Goal: Find contact information: Find contact information

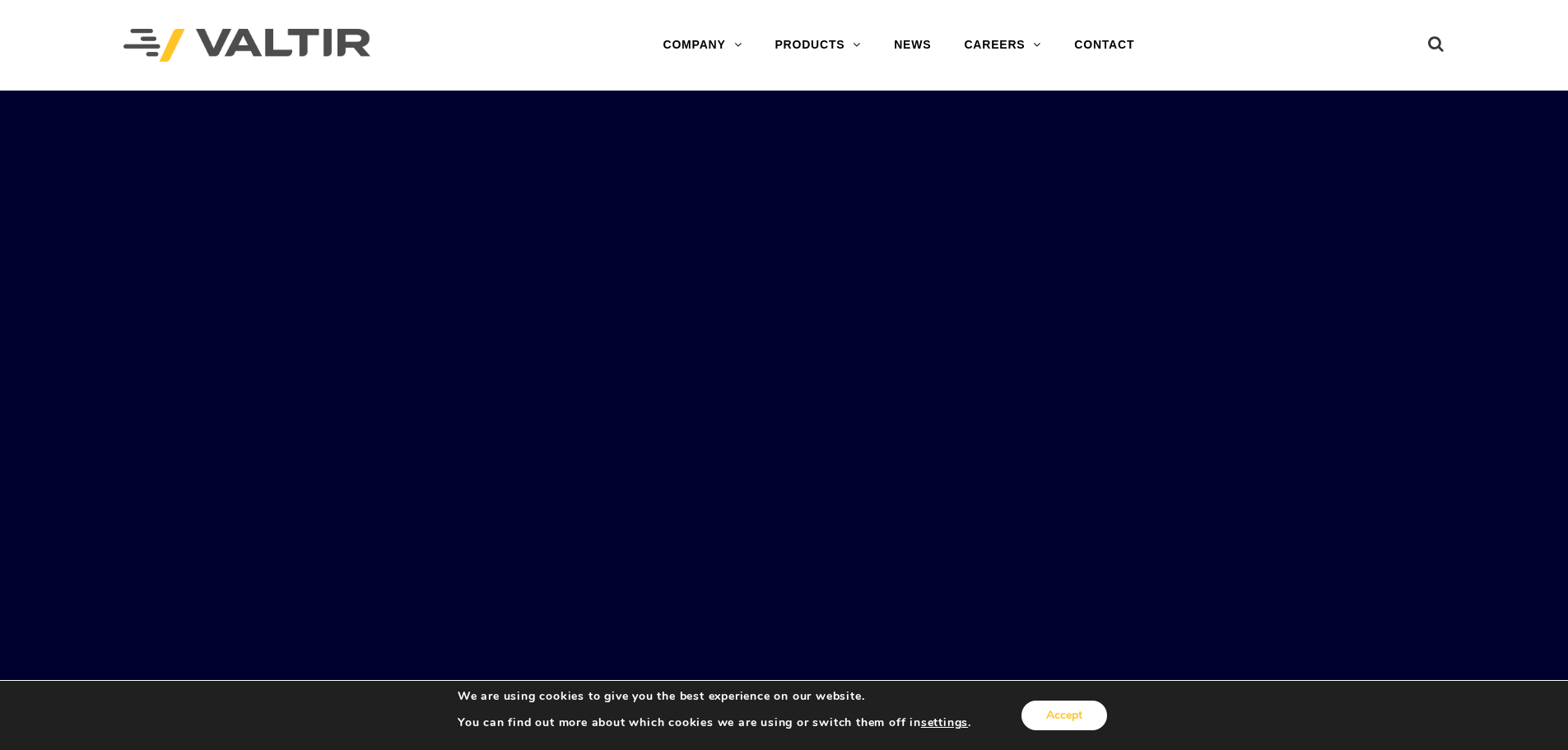
click at [1073, 710] on button "Accept" at bounding box center [1064, 715] width 85 height 29
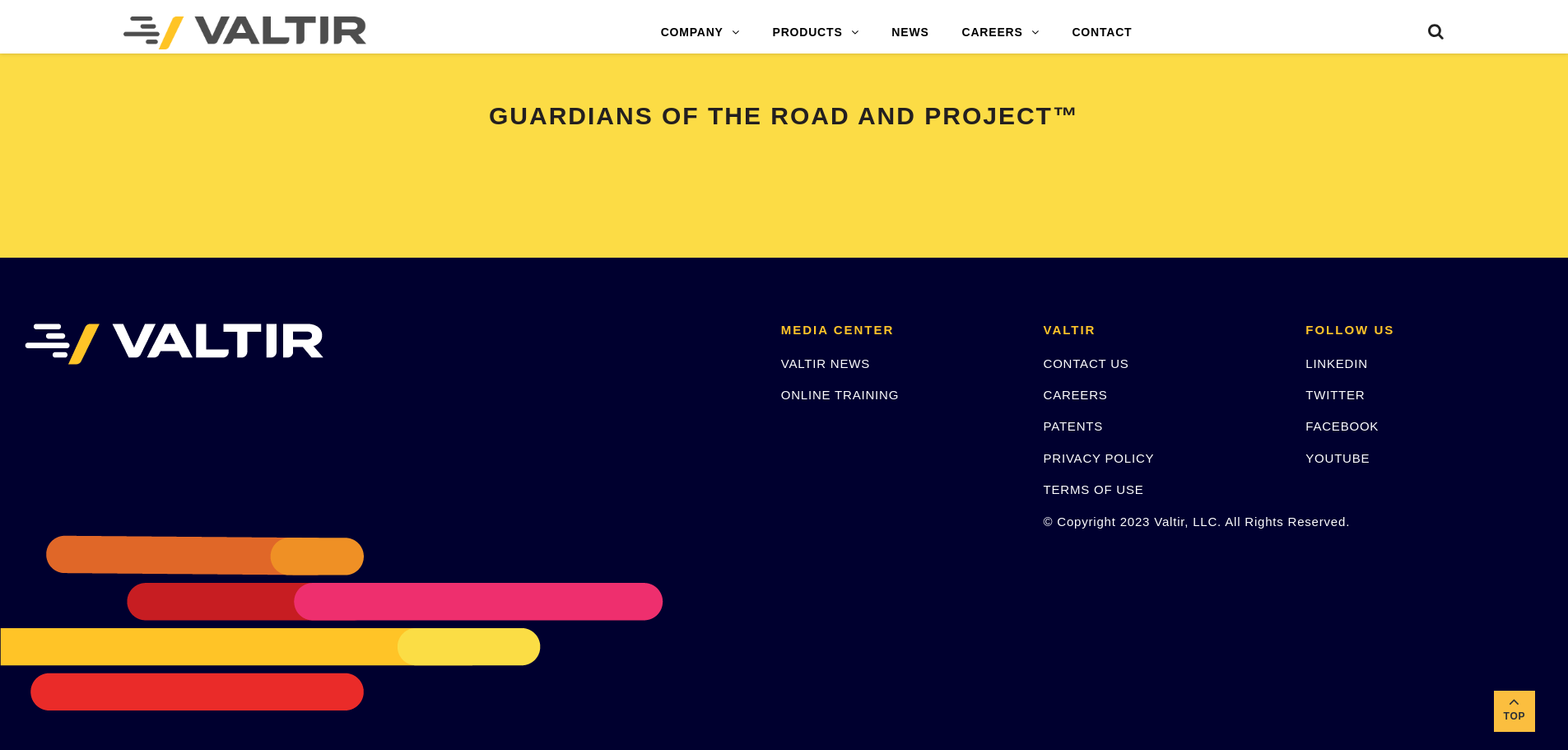
scroll to position [3459, 0]
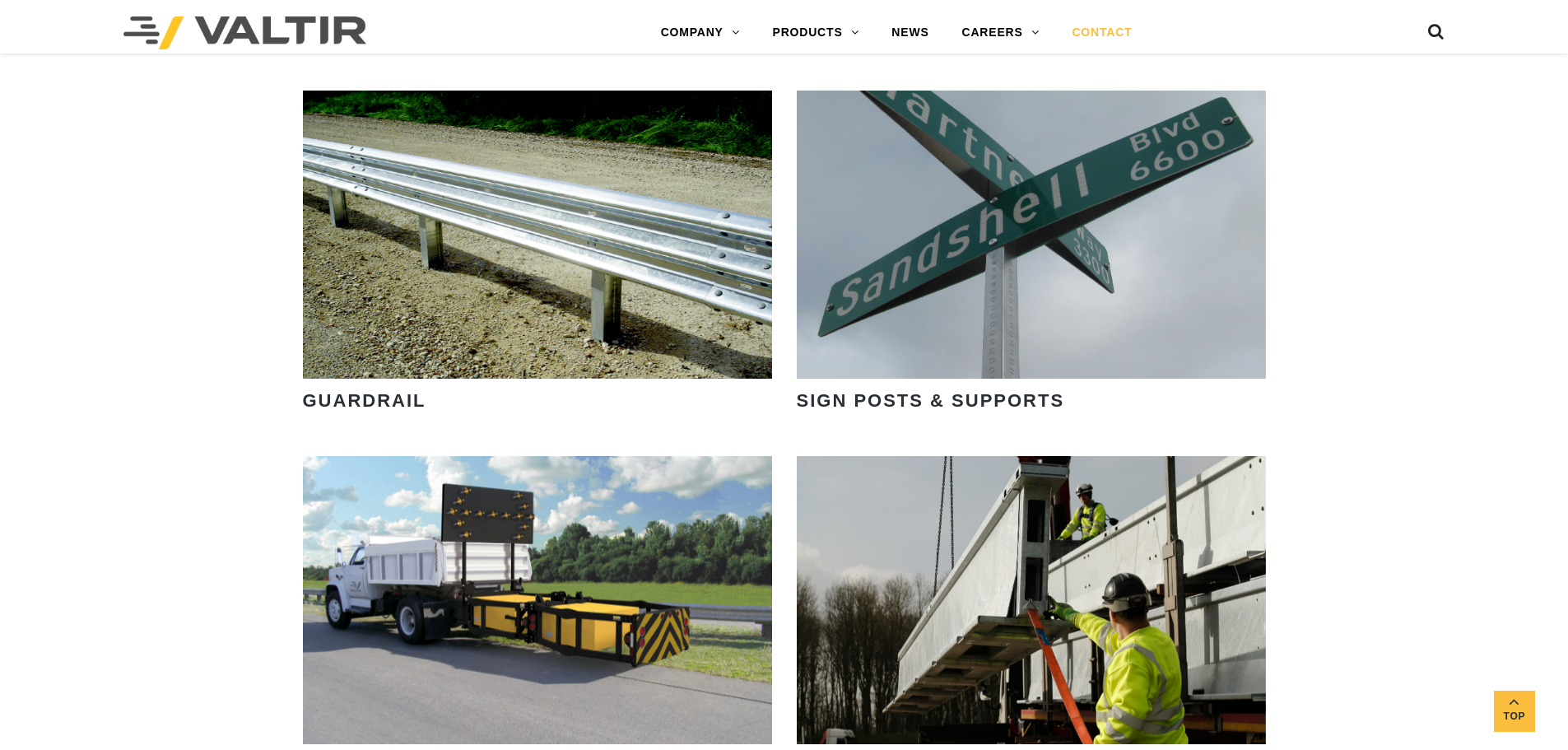
click at [1111, 28] on link "CONTACT" at bounding box center [1102, 32] width 93 height 33
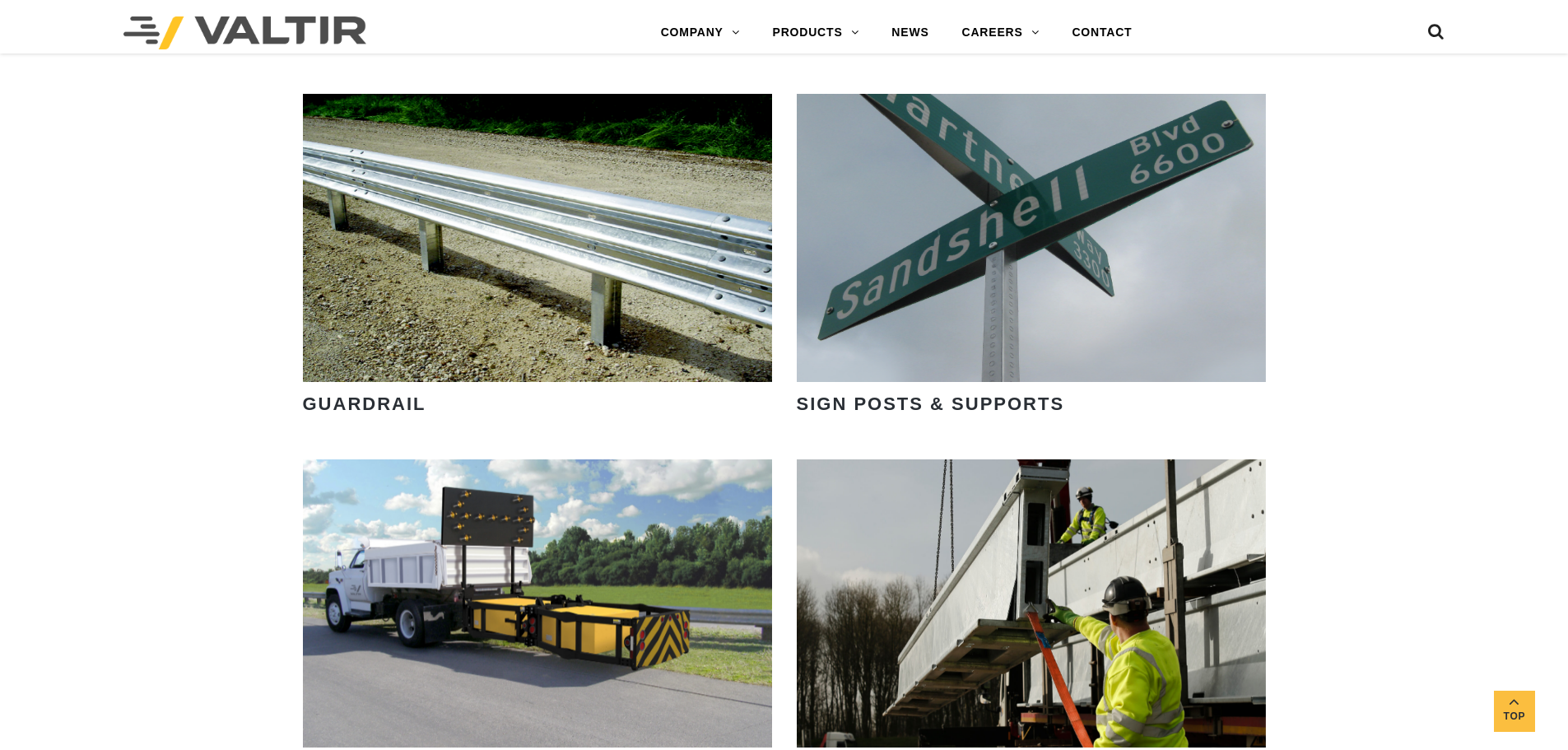
scroll to position [2058, 0]
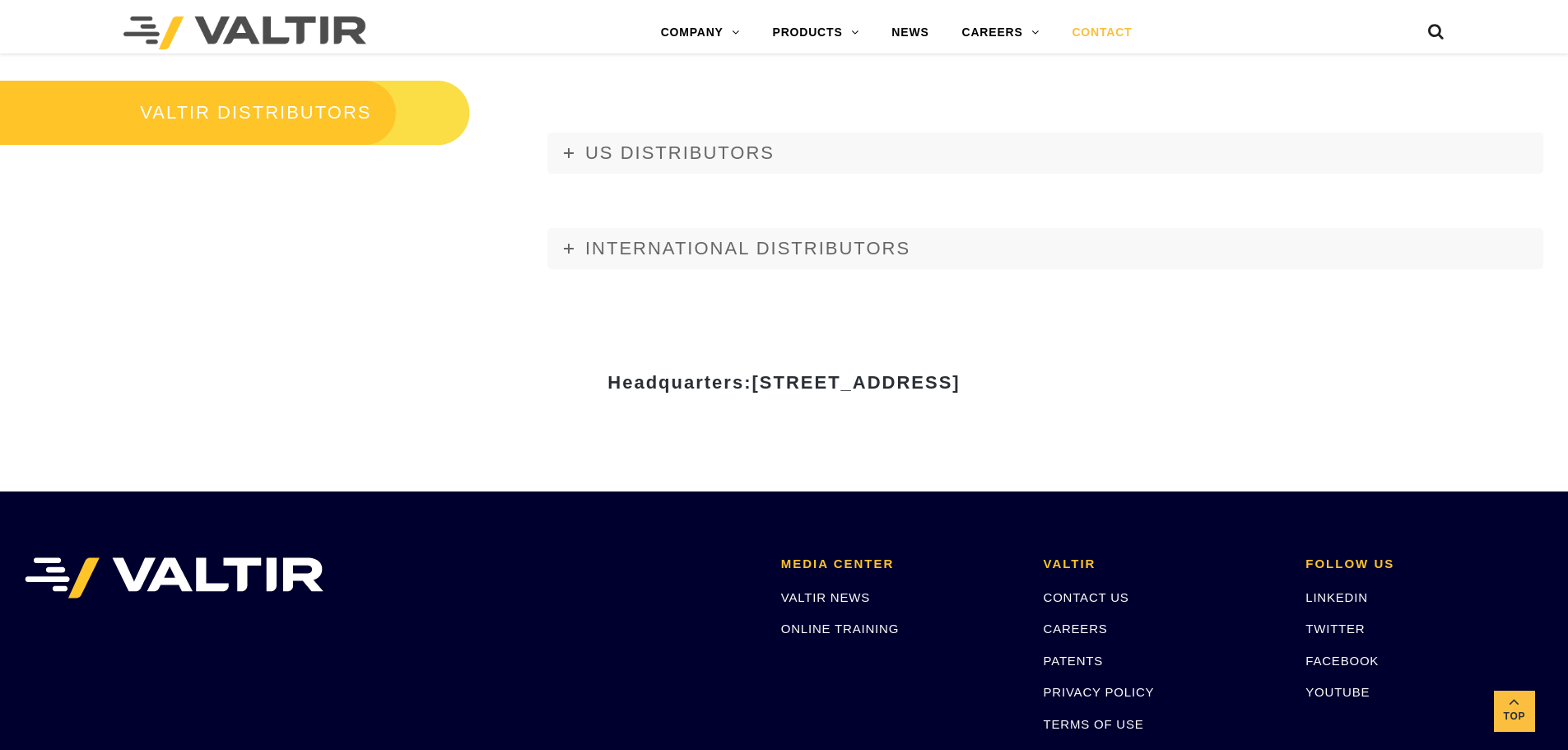
scroll to position [2294, 0]
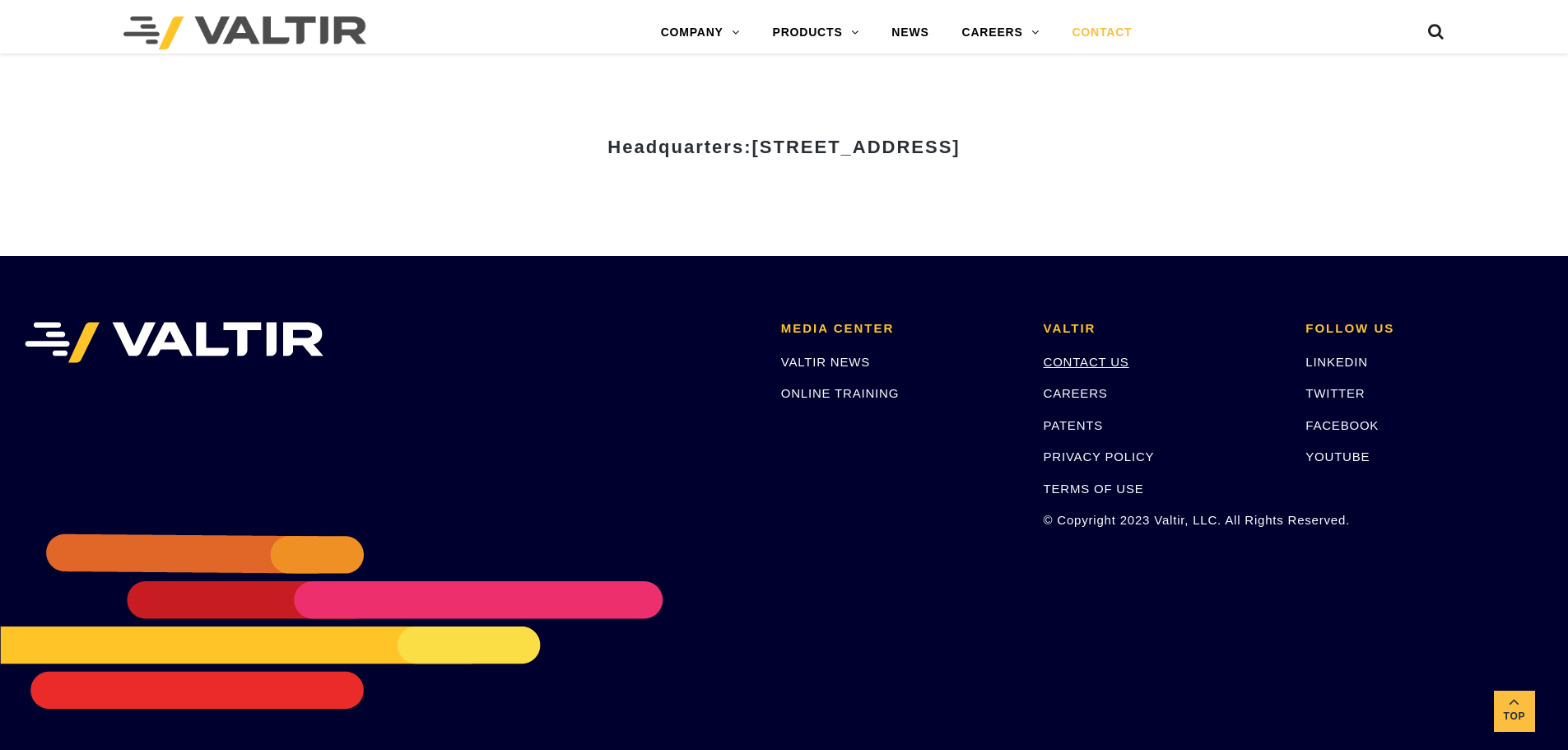
click at [1104, 357] on link "CONTACT US" at bounding box center [1087, 362] width 85 height 14
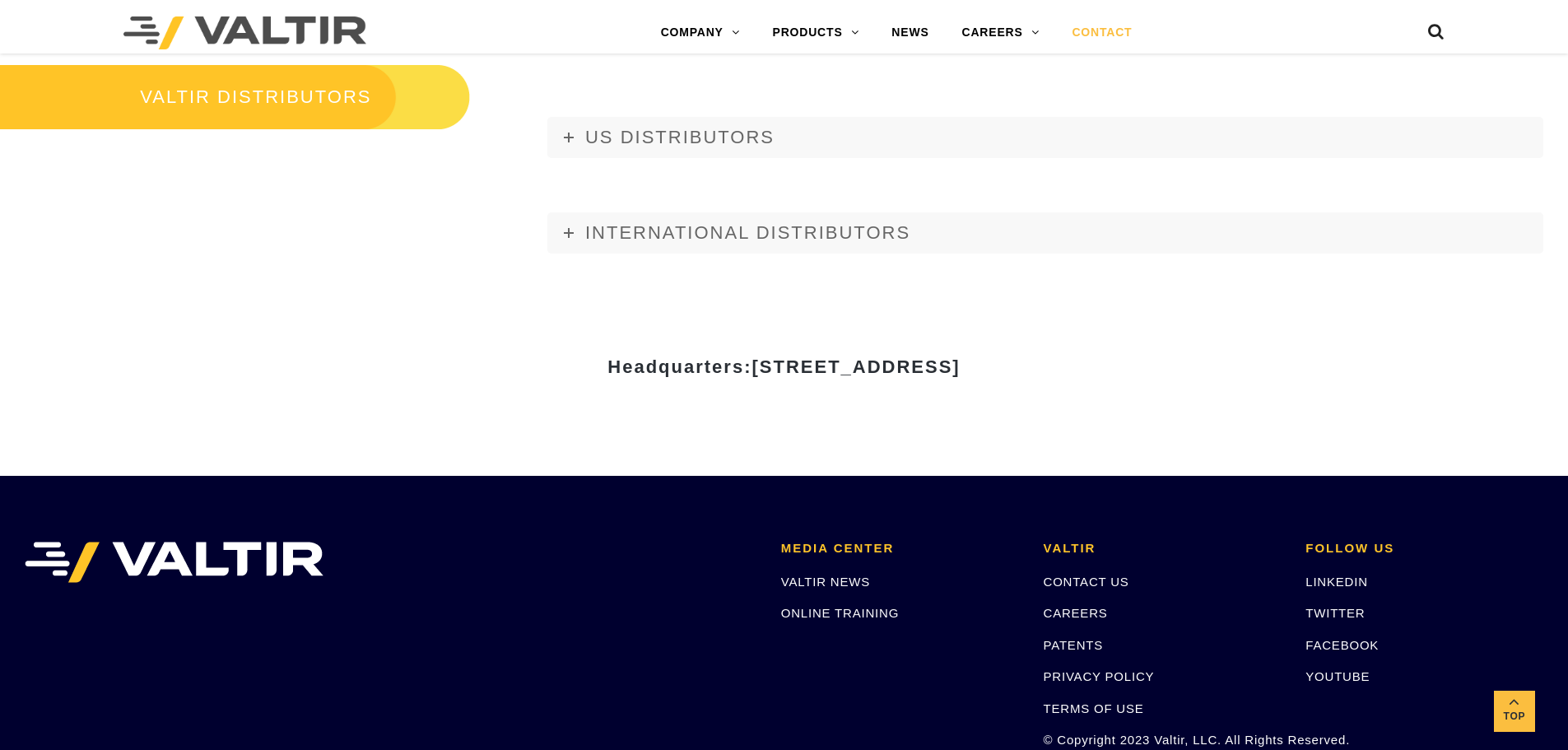
scroll to position [2294, 0]
